Goal: Task Accomplishment & Management: Complete application form

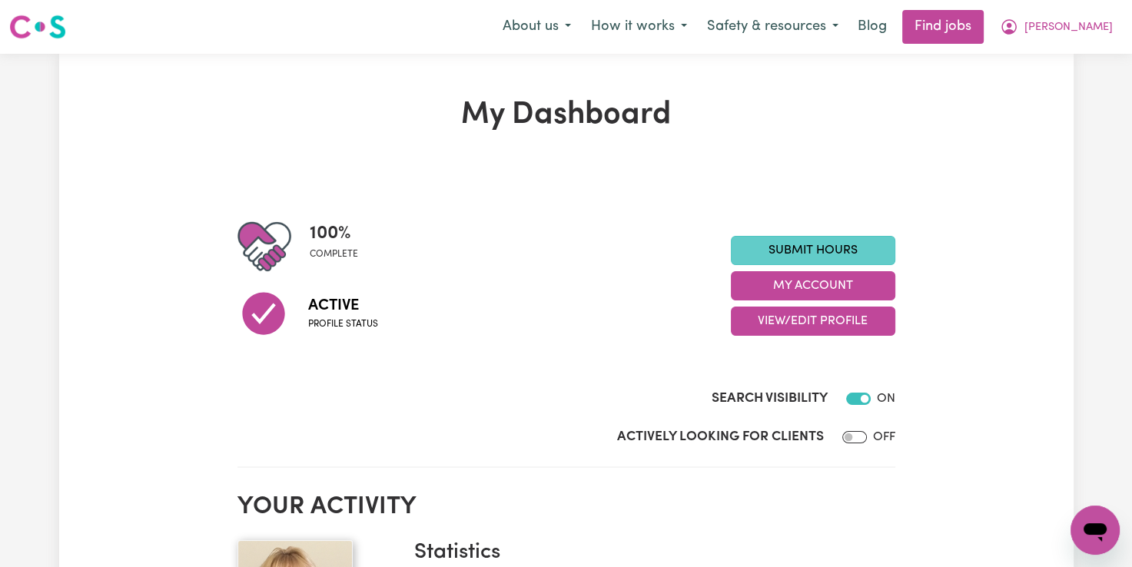
click at [824, 250] on link "Submit Hours" at bounding box center [813, 250] width 164 height 29
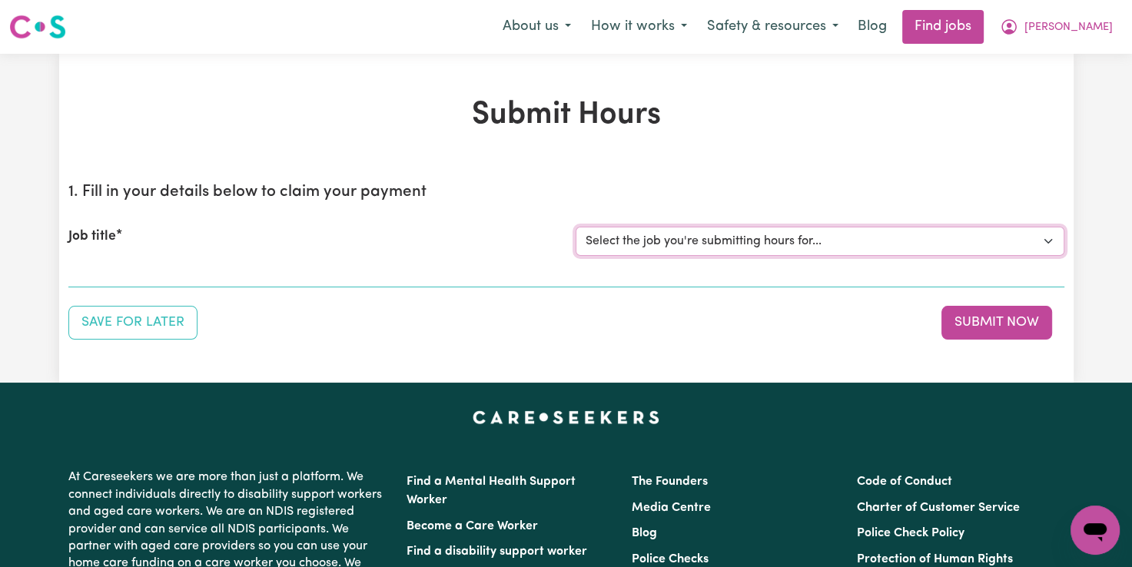
click at [771, 244] on select "Select the job you're submitting hours for... [[PERSON_NAME]] Support Worker Fo…" at bounding box center [819, 241] width 489 height 29
select select "12237"
click at [575, 227] on select "Select the job you're submitting hours for... [[PERSON_NAME]] Support Worker Fo…" at bounding box center [819, 241] width 489 height 29
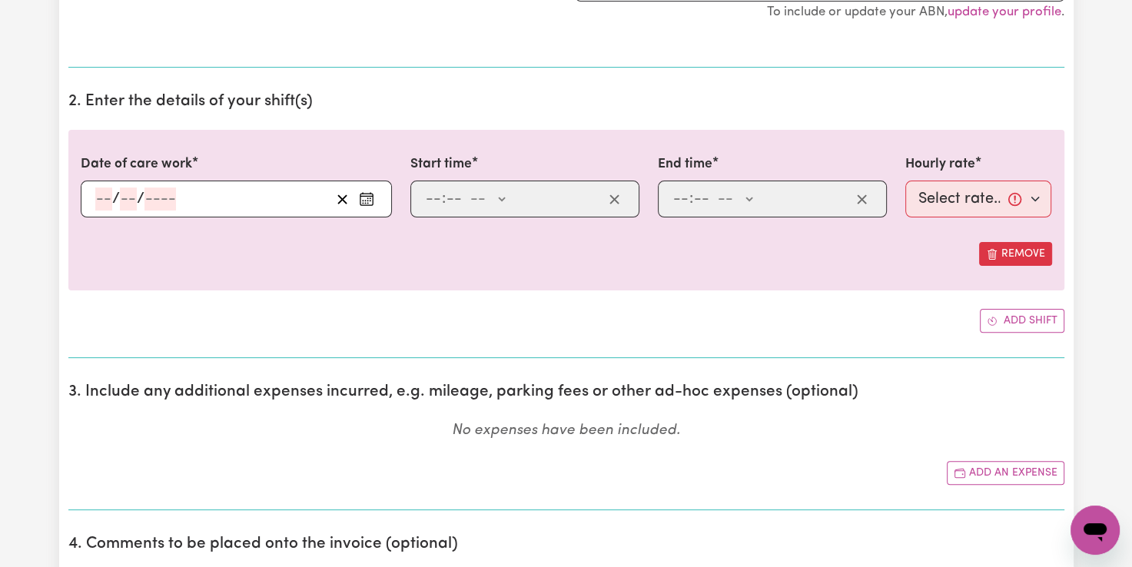
scroll to position [384, 0]
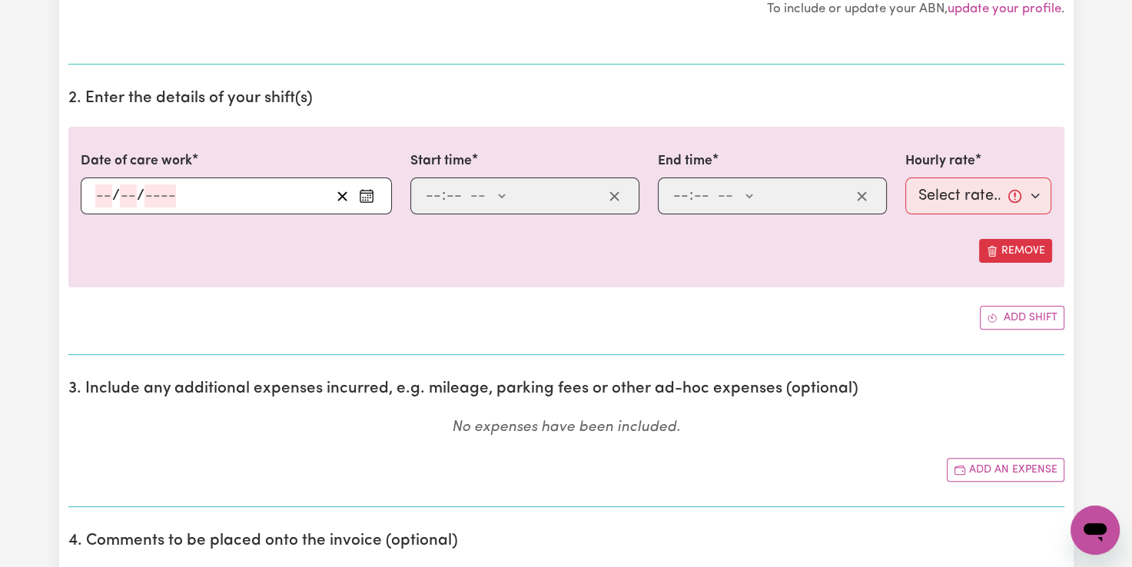
click at [364, 198] on icon "Enter the date of care work" at bounding box center [366, 195] width 15 height 15
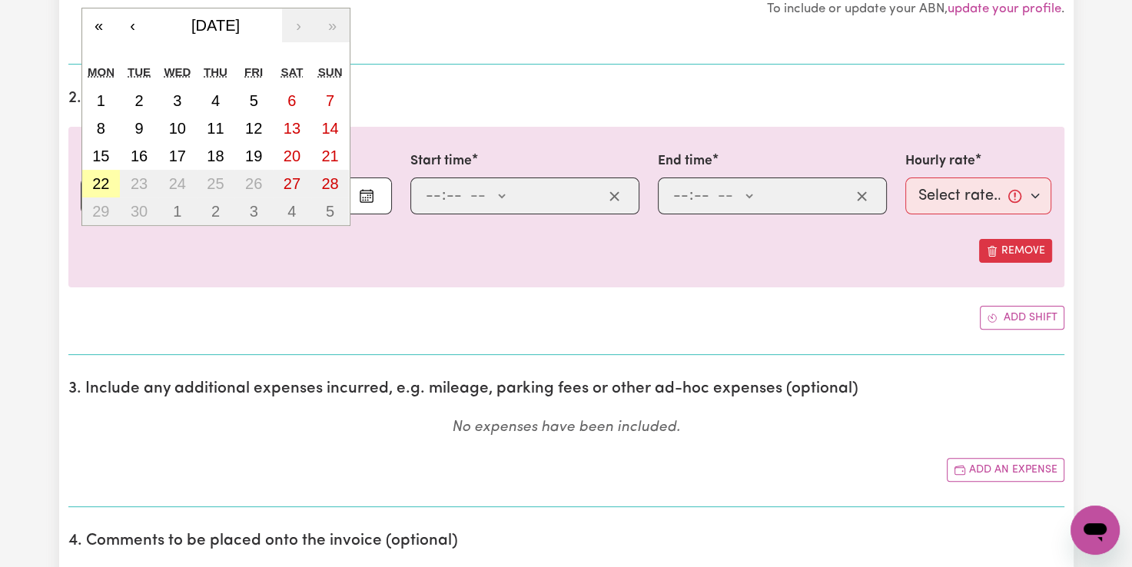
click at [108, 177] on abbr "22" at bounding box center [100, 183] width 17 height 17
type input "[DATE]"
type input "22"
type input "9"
type input "2025"
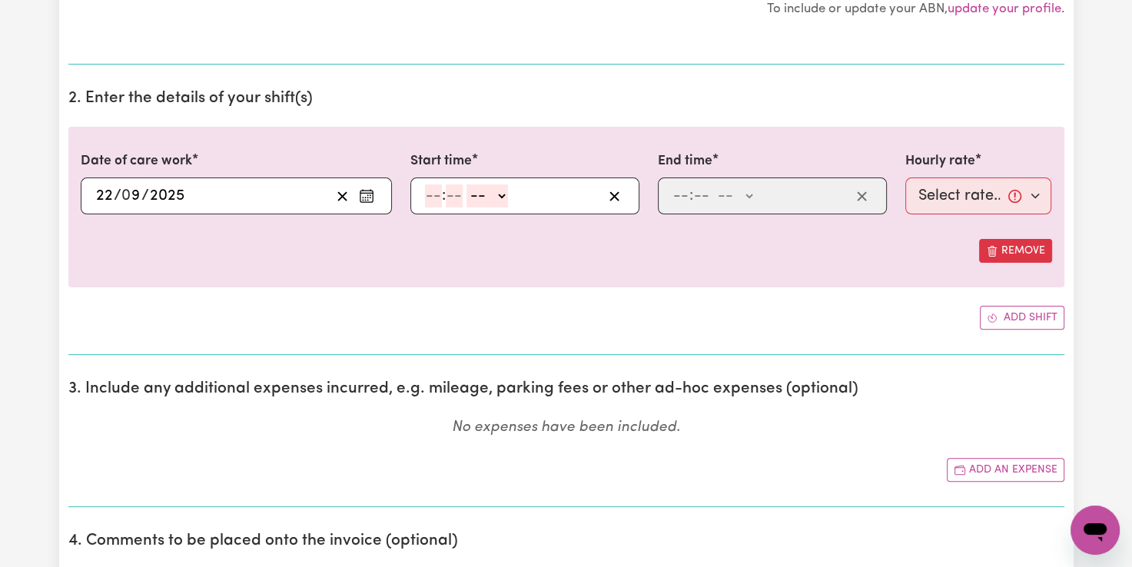
click at [430, 193] on input "number" at bounding box center [433, 195] width 17 height 23
type input "9"
type input "00"
click at [503, 197] on select "-- AM PM" at bounding box center [484, 195] width 41 height 23
select select "am"
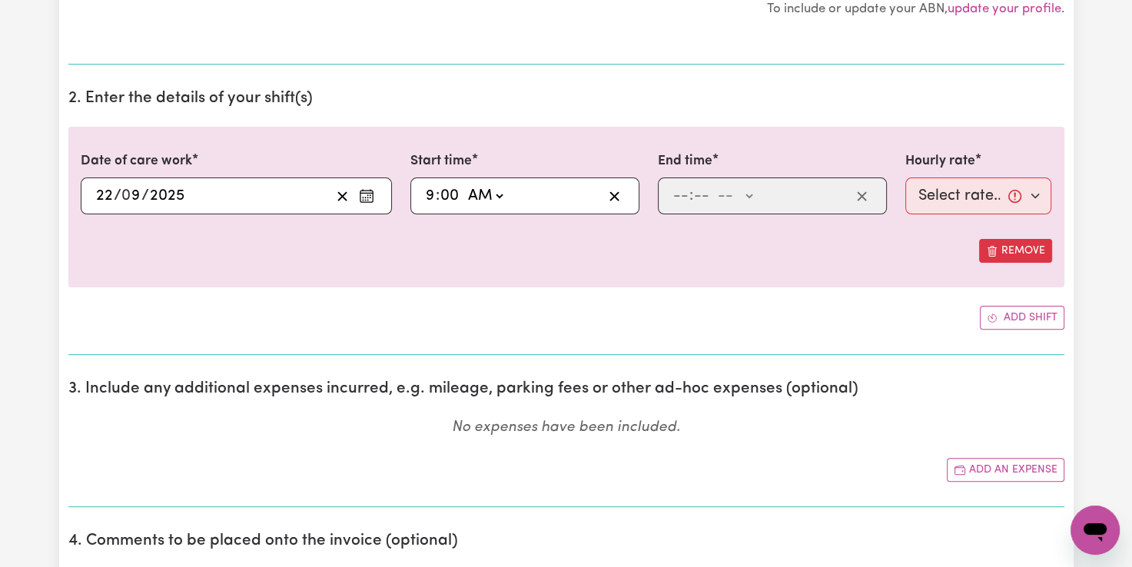
click at [464, 184] on select "-- AM PM" at bounding box center [484, 195] width 41 height 23
type input "09:00"
type input "0"
click at [672, 198] on input "number" at bounding box center [680, 195] width 17 height 23
type input "12"
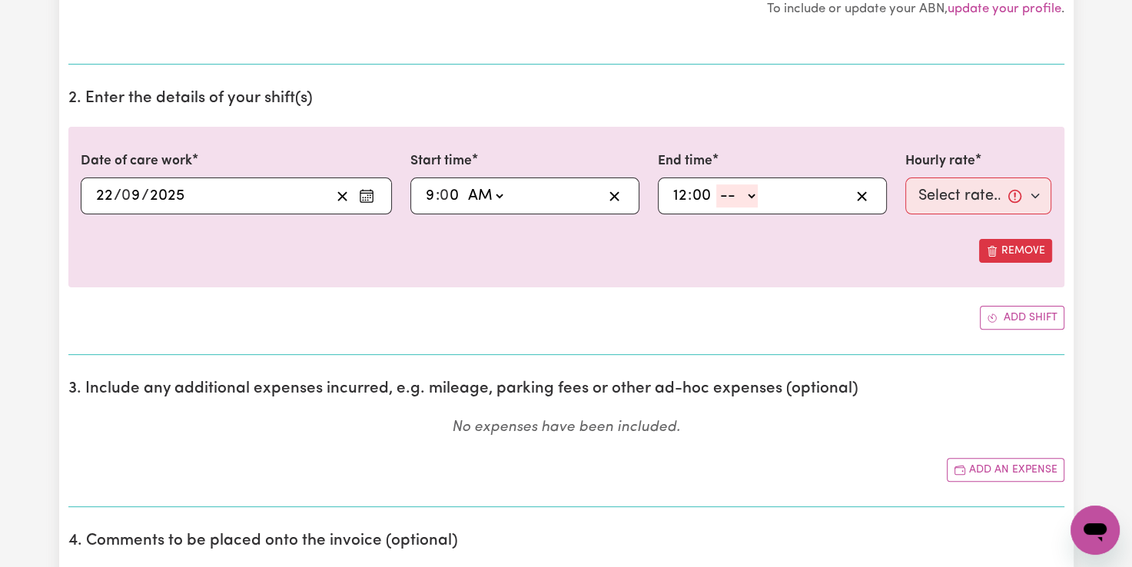
type input "00"
click at [753, 194] on select "-- AM PM" at bounding box center [736, 195] width 41 height 23
select select "pm"
click at [716, 184] on select "-- AM PM" at bounding box center [736, 195] width 41 height 23
type input "12:00"
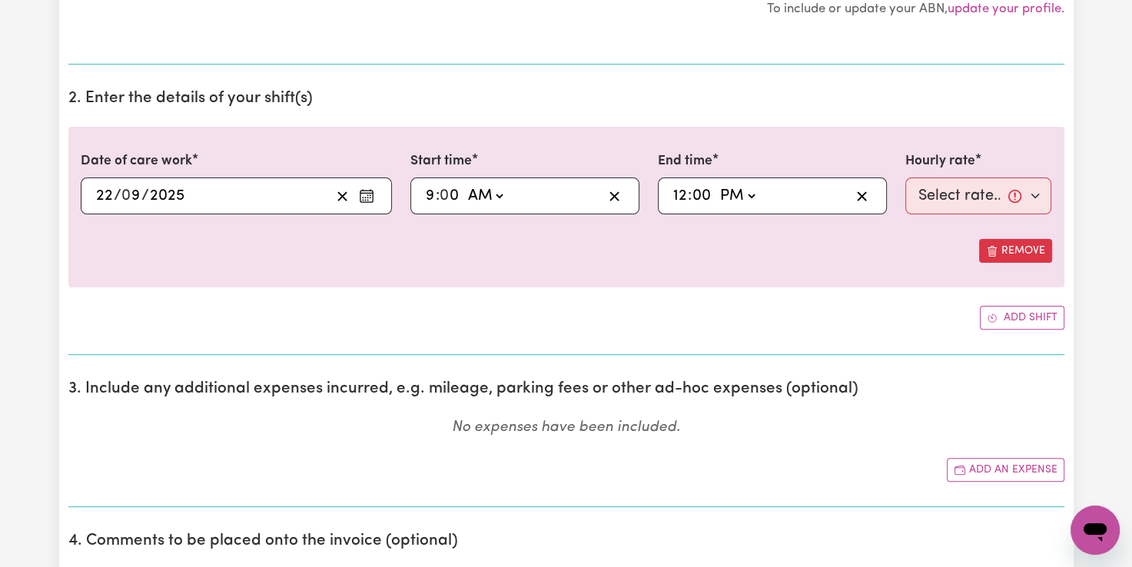
type input "0"
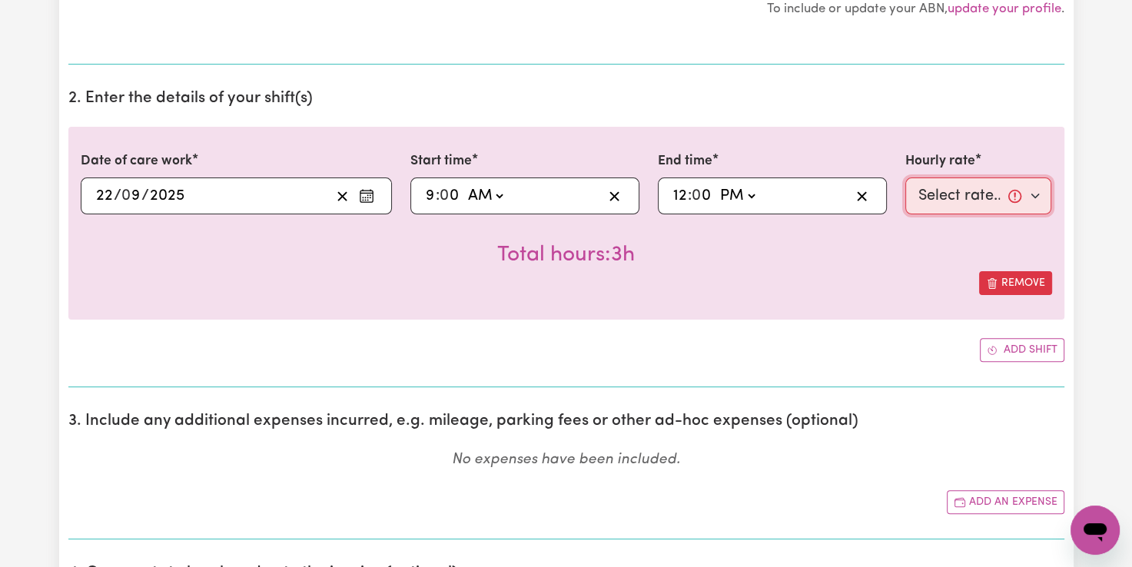
click at [971, 197] on select "Select rate... $82.49 (Weekday)" at bounding box center [978, 195] width 147 height 37
select select "82.49-Weekday"
click at [905, 177] on select "Select rate... $82.49 (Weekday)" at bounding box center [978, 195] width 147 height 37
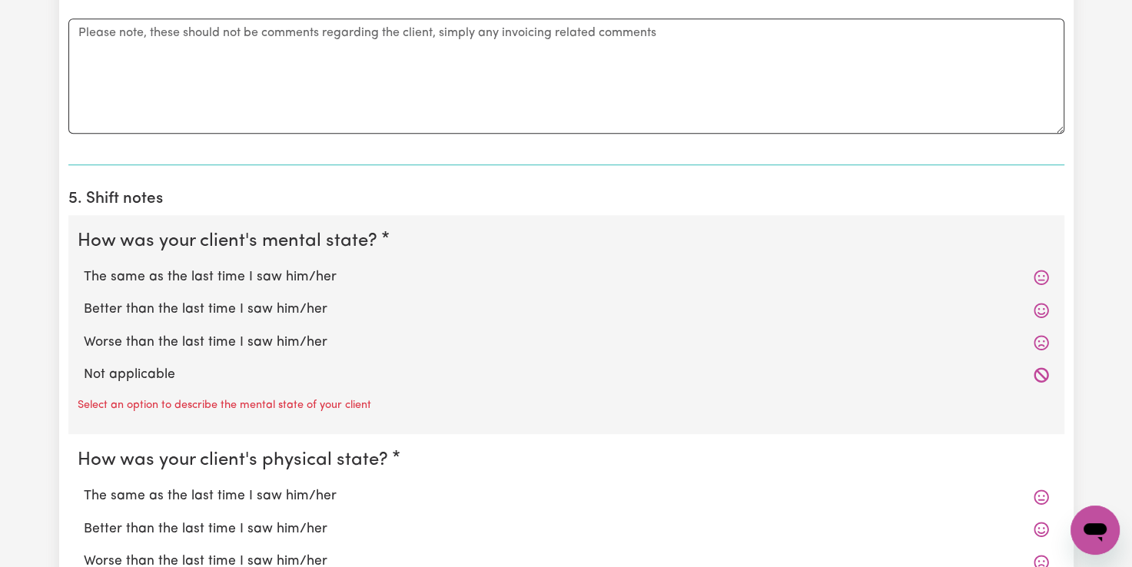
scroll to position [1076, 0]
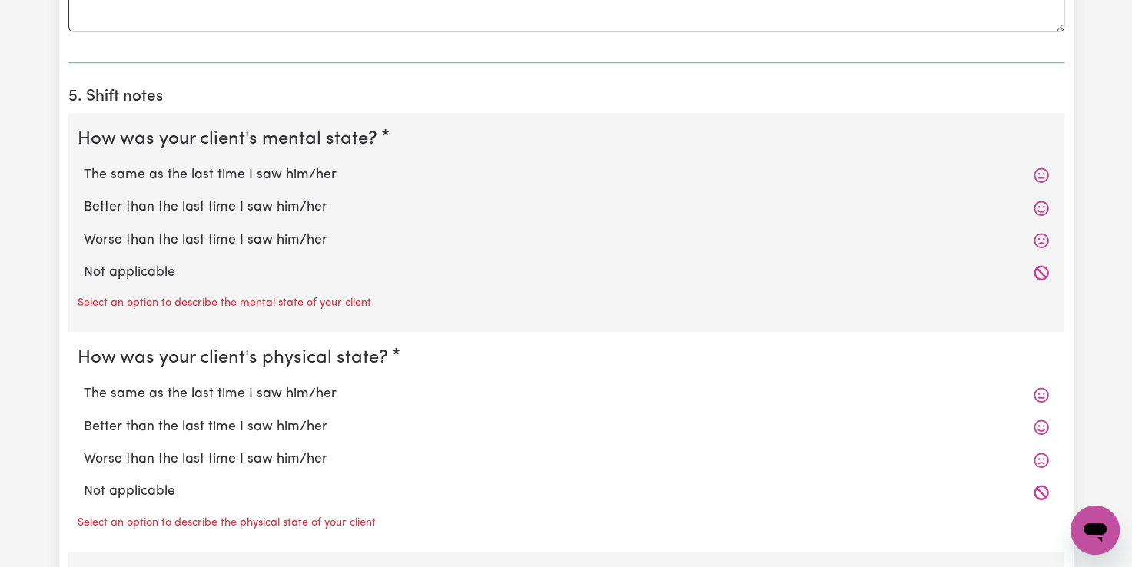
click at [194, 177] on label "The same as the last time I saw him/her" at bounding box center [566, 175] width 965 height 20
click at [84, 165] on input "The same as the last time I saw him/her" at bounding box center [83, 164] width 1 height 1
radio input "true"
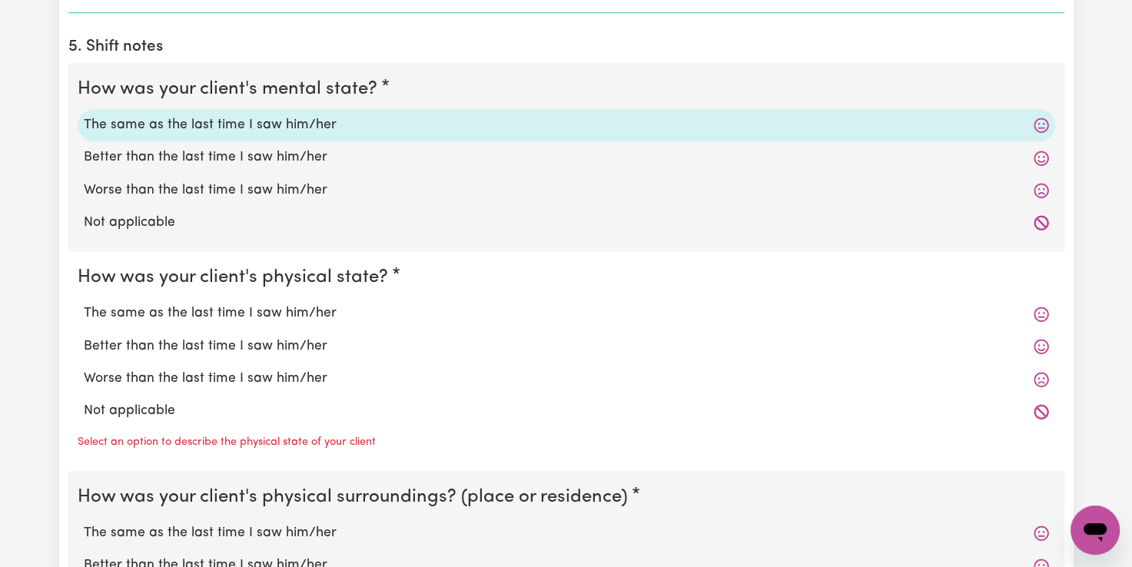
scroll to position [1229, 0]
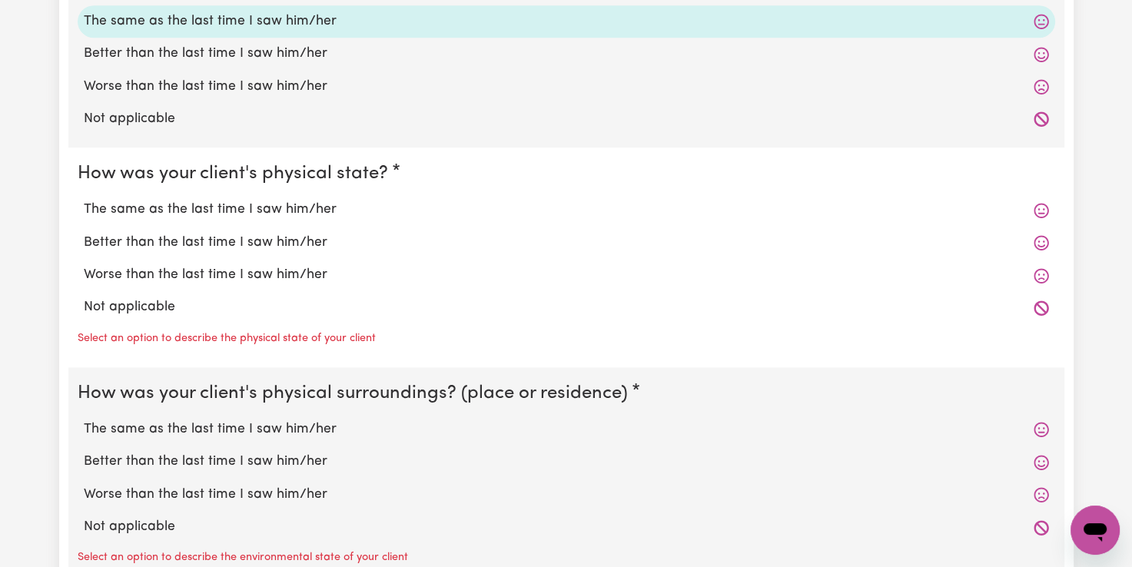
click at [199, 269] on label "Worse than the last time I saw him/her" at bounding box center [566, 275] width 965 height 20
click at [84, 265] on input "Worse than the last time I saw him/her" at bounding box center [83, 264] width 1 height 1
radio input "true"
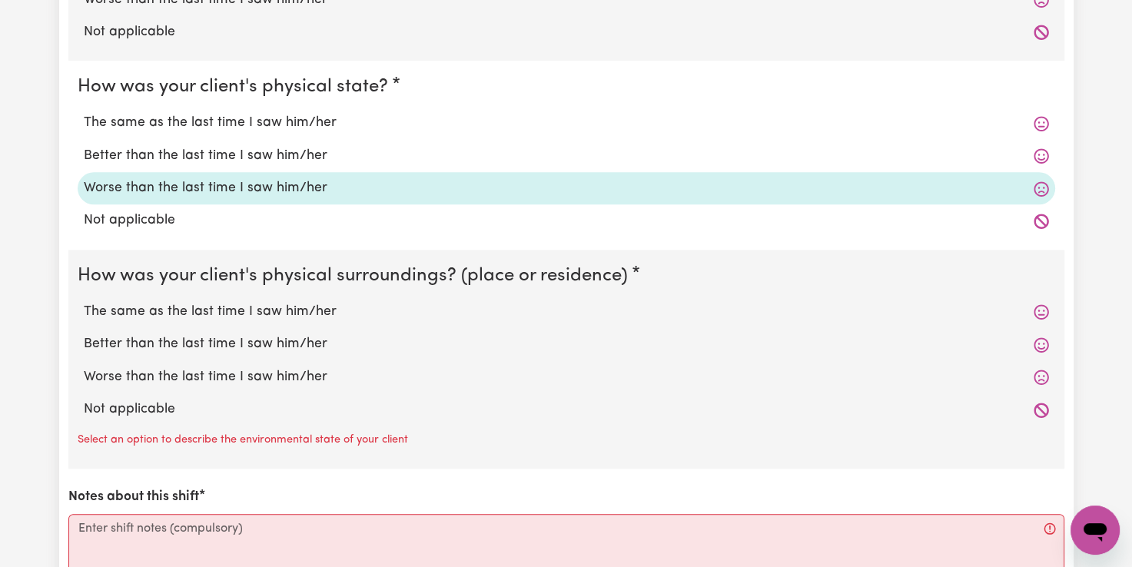
scroll to position [1383, 0]
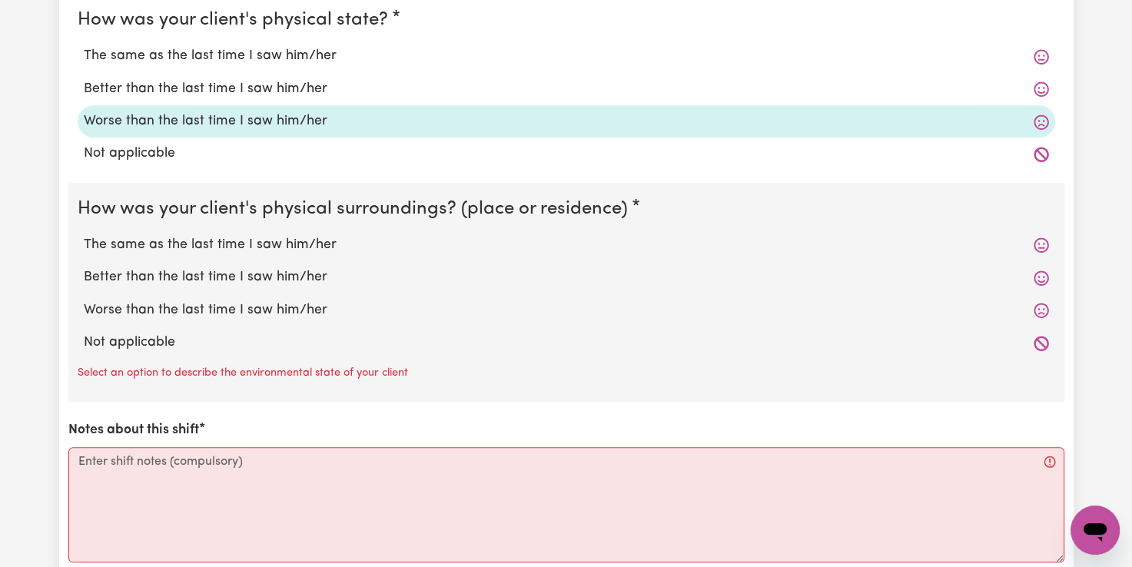
click at [203, 246] on label "The same as the last time I saw him/her" at bounding box center [566, 245] width 965 height 20
click at [84, 235] on input "The same as the last time I saw him/her" at bounding box center [83, 234] width 1 height 1
radio input "true"
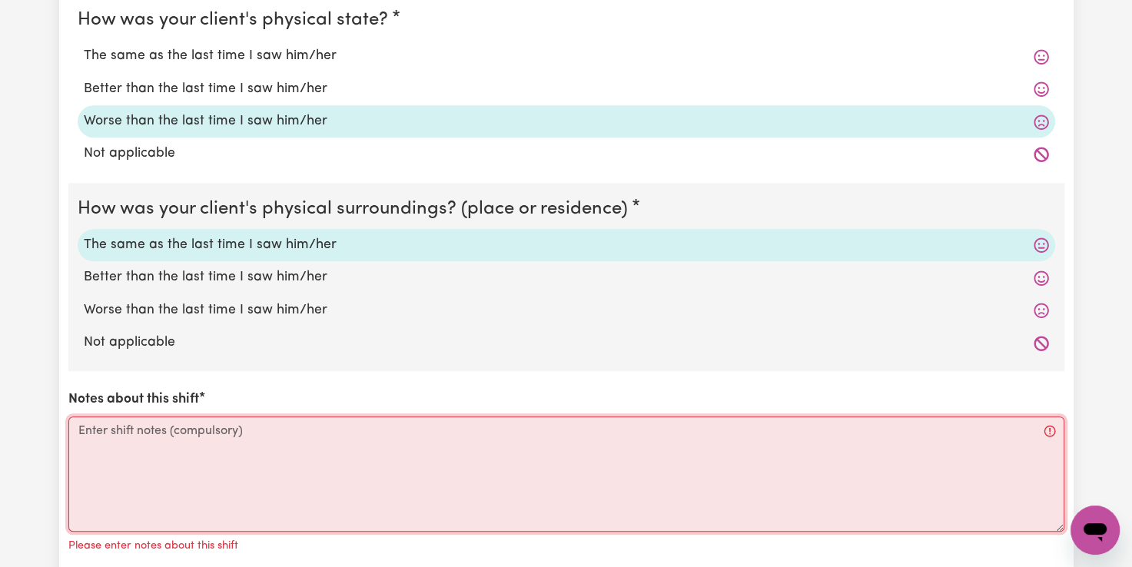
click at [109, 424] on textarea "Notes about this shift" at bounding box center [566, 473] width 996 height 115
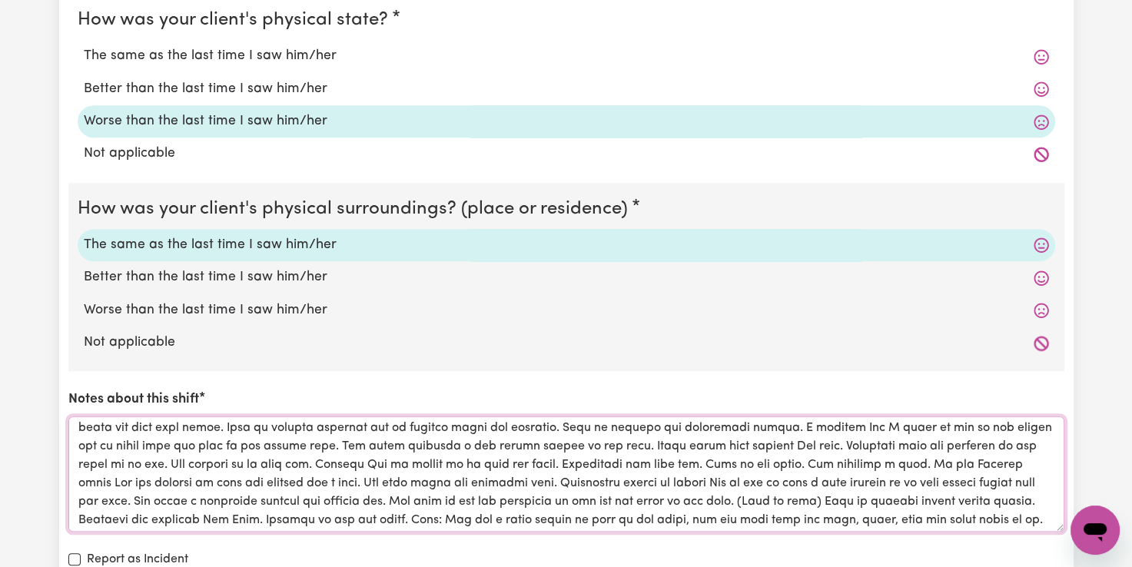
scroll to position [61, 0]
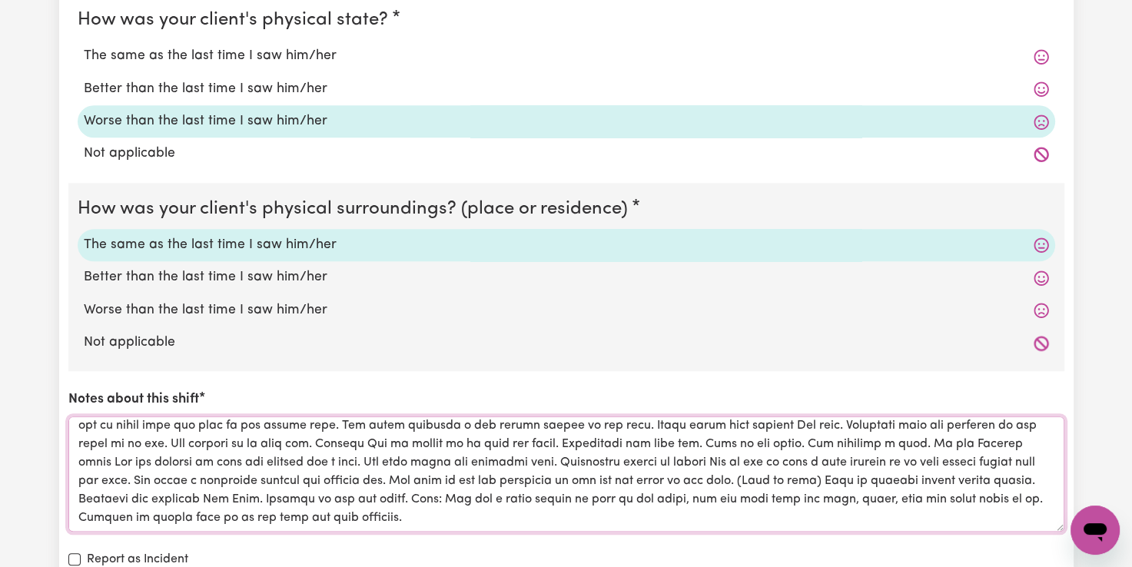
drag, startPoint x: 676, startPoint y: 444, endPoint x: 698, endPoint y: 449, distance: 22.2
click at [676, 444] on textarea "Notes about this shift" at bounding box center [566, 473] width 996 height 115
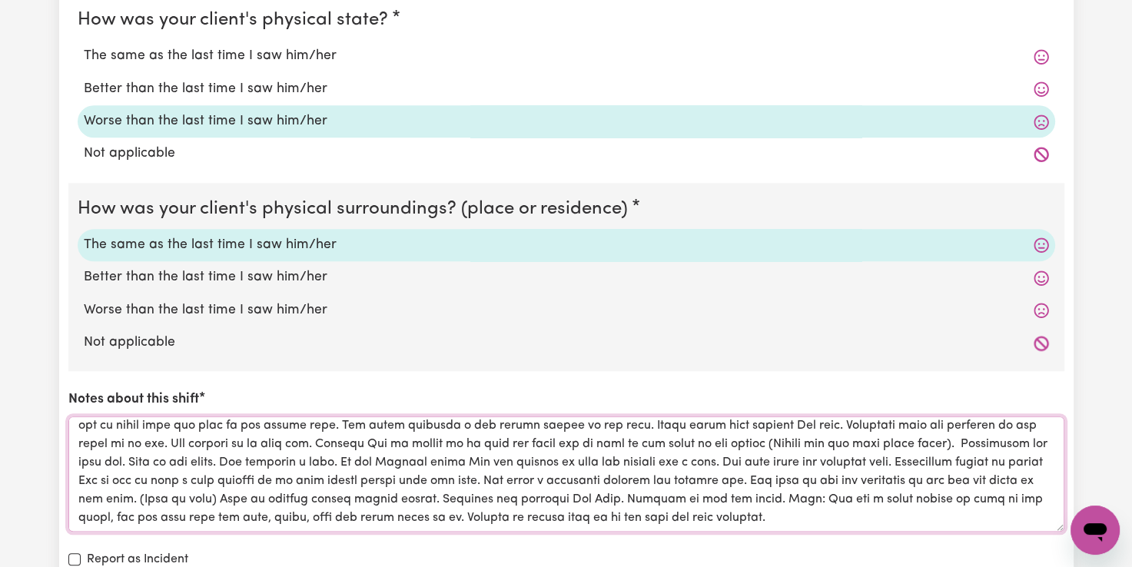
click at [393, 488] on textarea "Notes about this shift" at bounding box center [566, 473] width 996 height 115
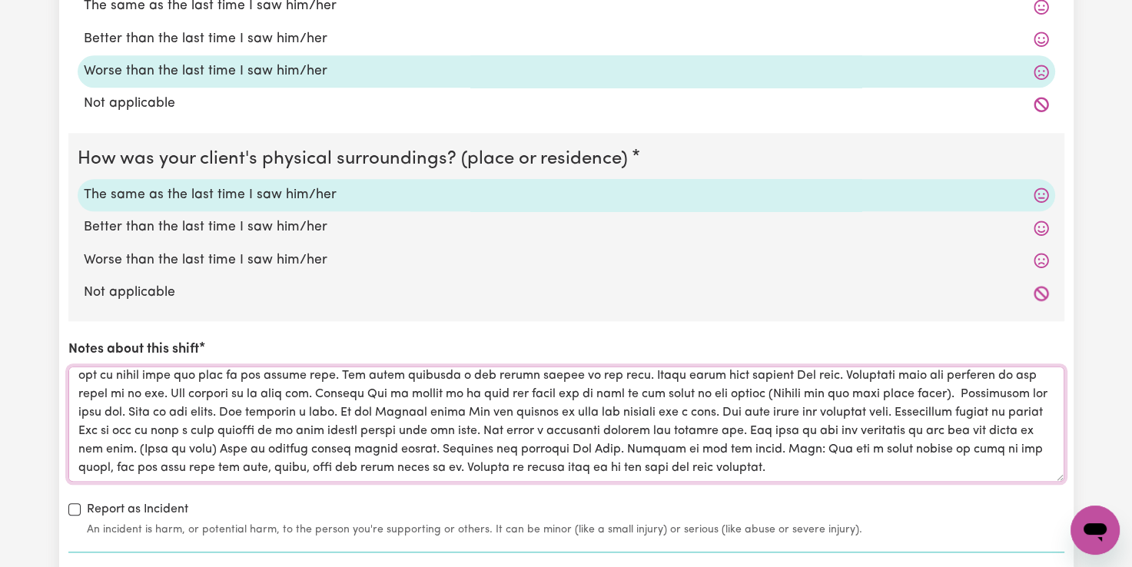
scroll to position [1460, 0]
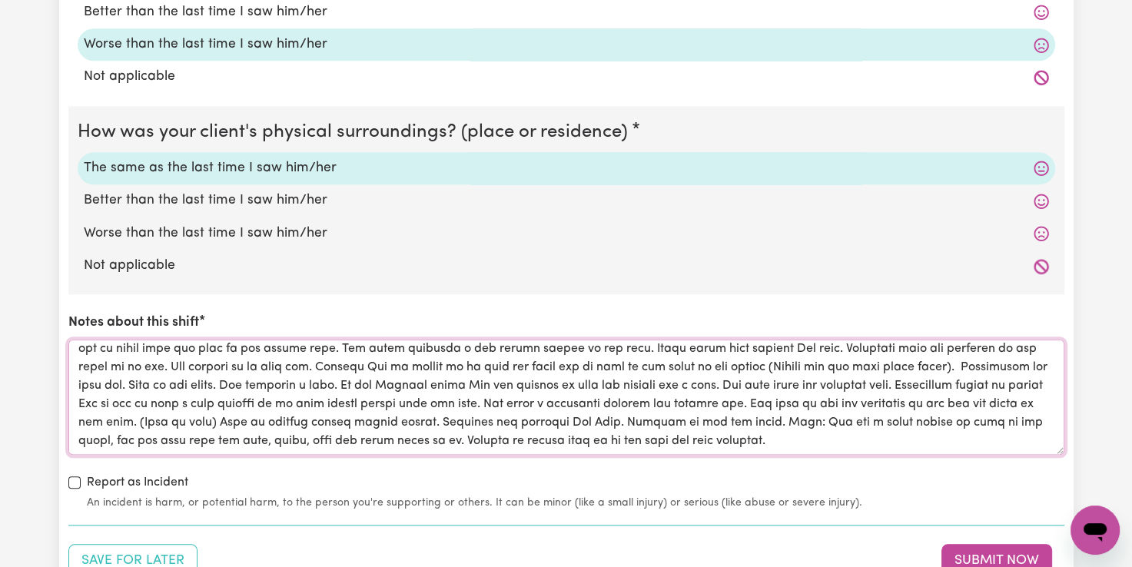
click at [1033, 437] on textarea "Notes about this shift" at bounding box center [566, 397] width 996 height 115
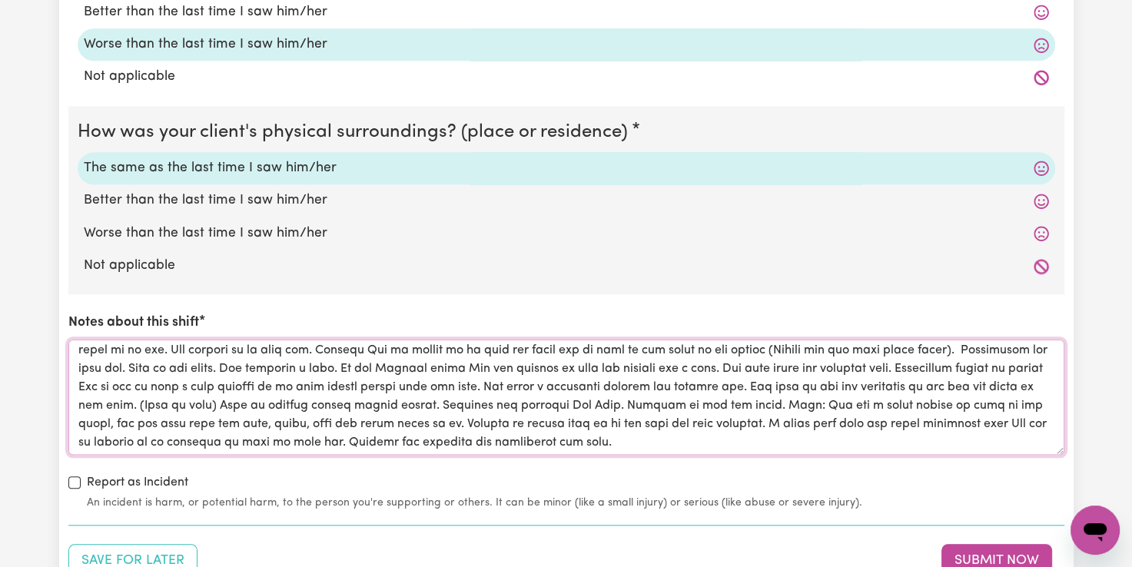
scroll to position [79, 0]
type textarea "[PERSON_NAME] in bedroom playing at lego table when I arrived. Came out and cha…"
click at [996, 555] on button "Submit Now" at bounding box center [996, 561] width 111 height 34
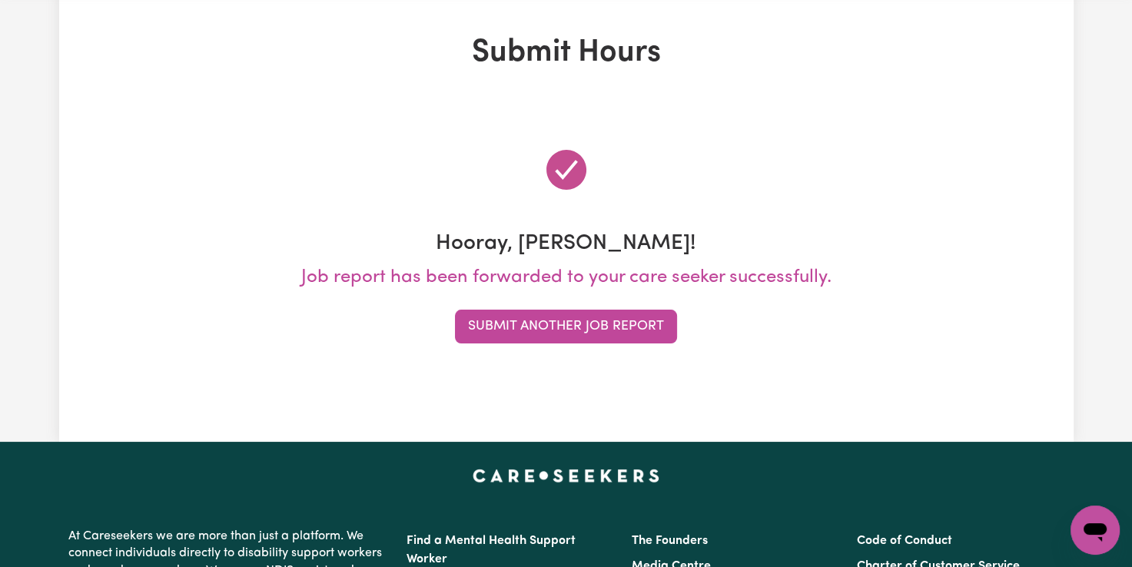
scroll to position [0, 0]
